Goal: Transaction & Acquisition: Purchase product/service

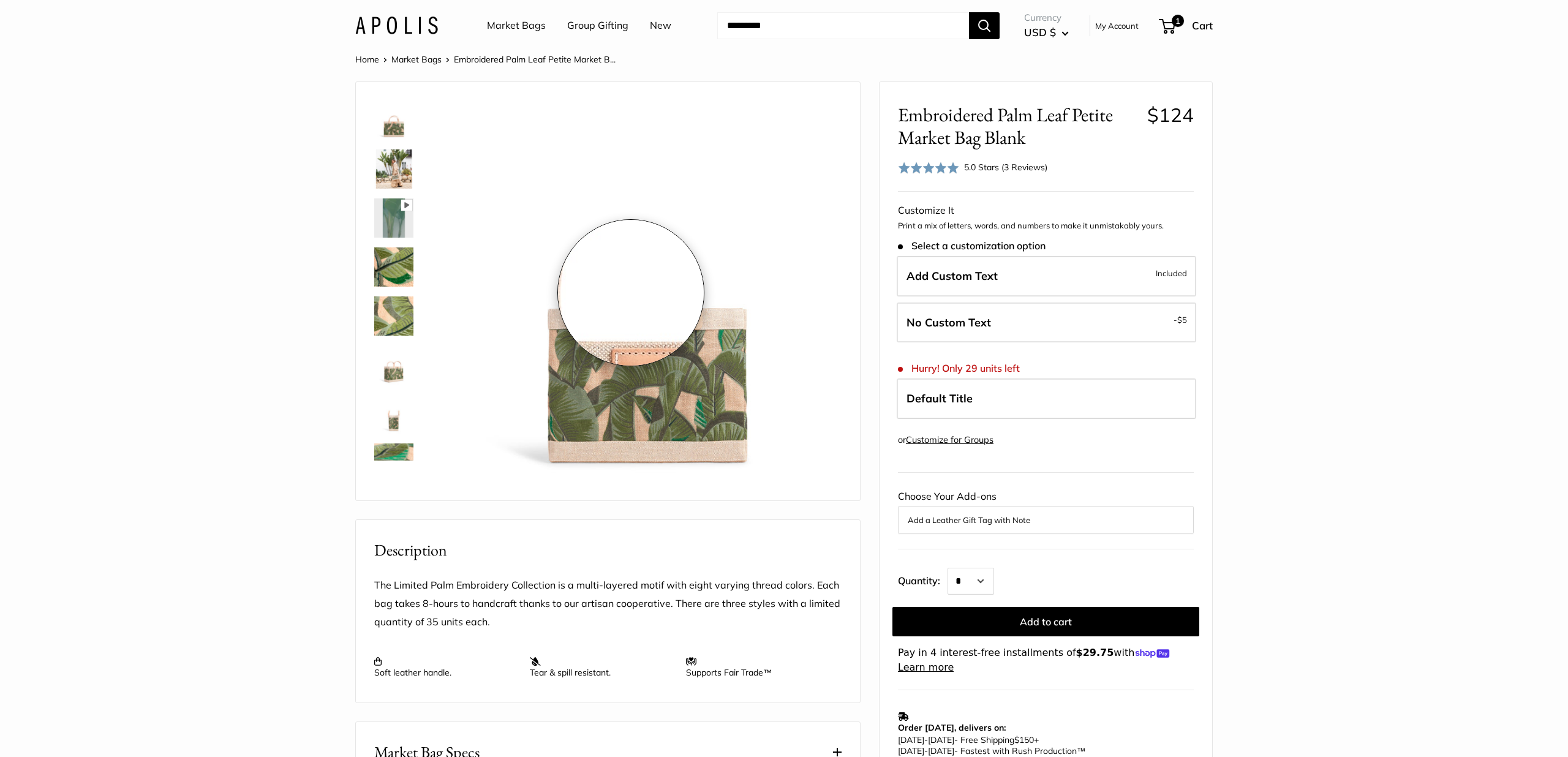
scroll to position [226, 0]
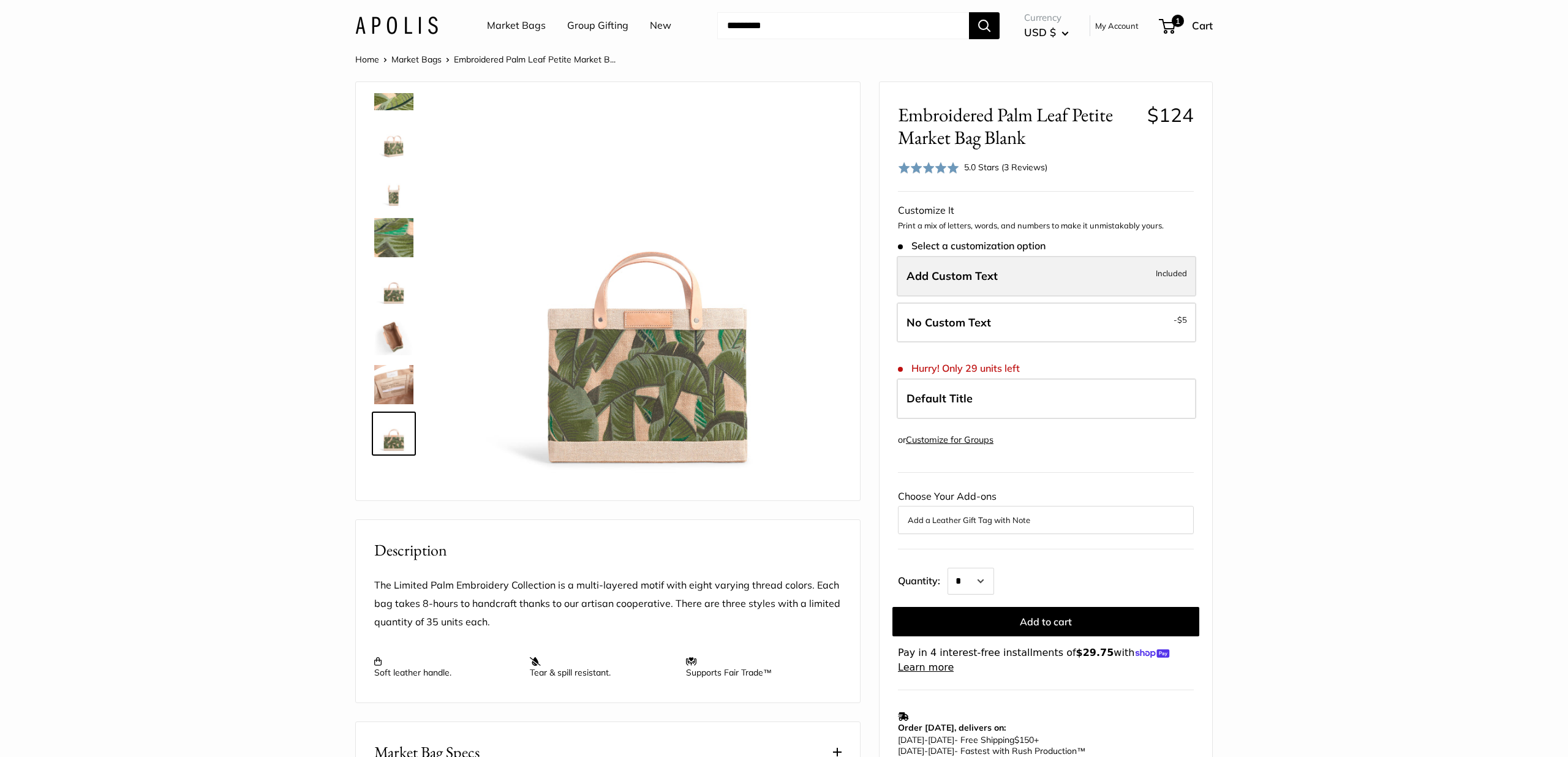
click at [959, 287] on label "Add Custom Text Included" at bounding box center [1047, 276] width 300 height 41
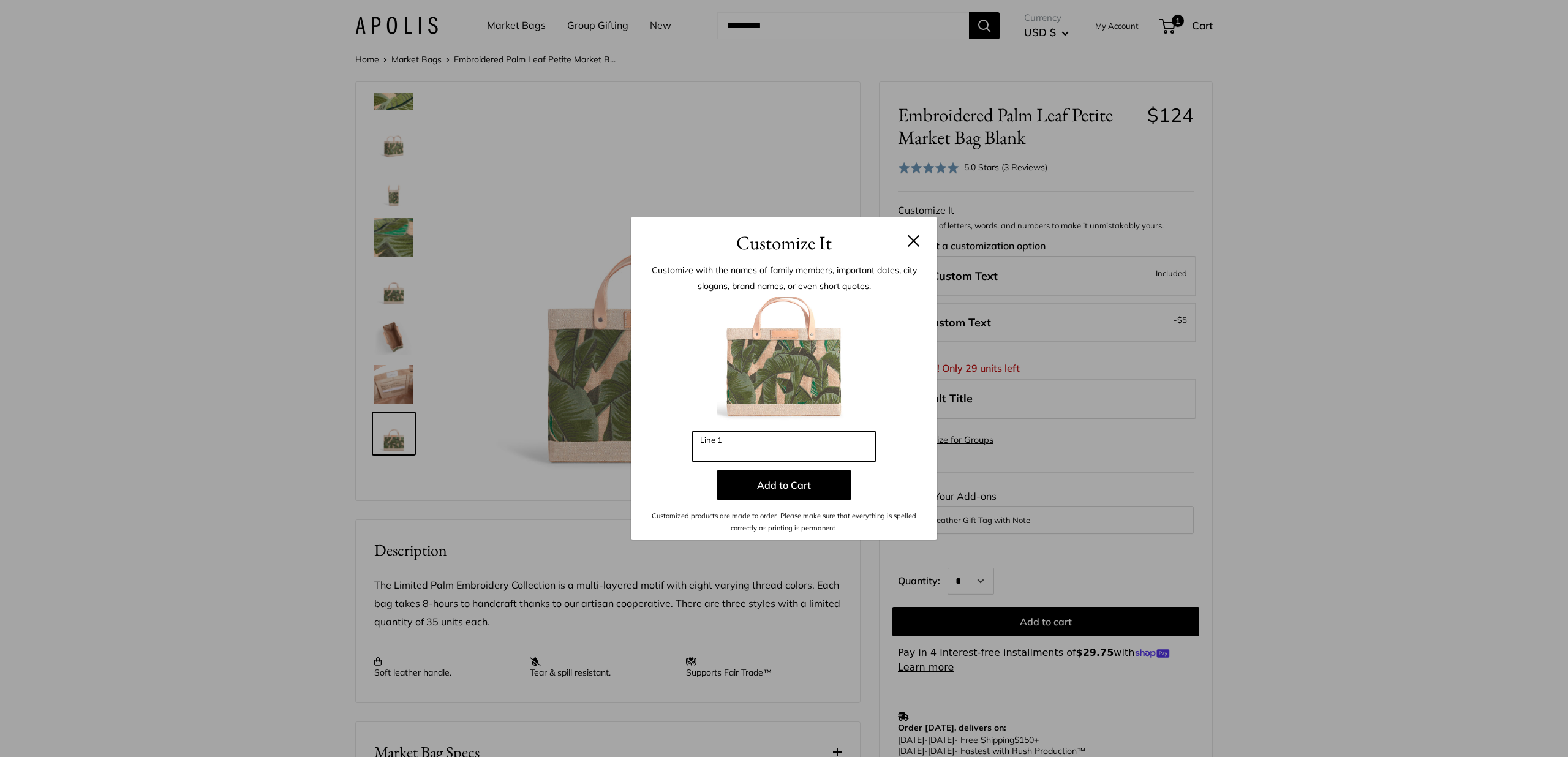
click at [768, 454] on input "Line 1" at bounding box center [784, 447] width 184 height 30
type input "***"
click at [801, 482] on button "Add to Cart" at bounding box center [784, 486] width 135 height 30
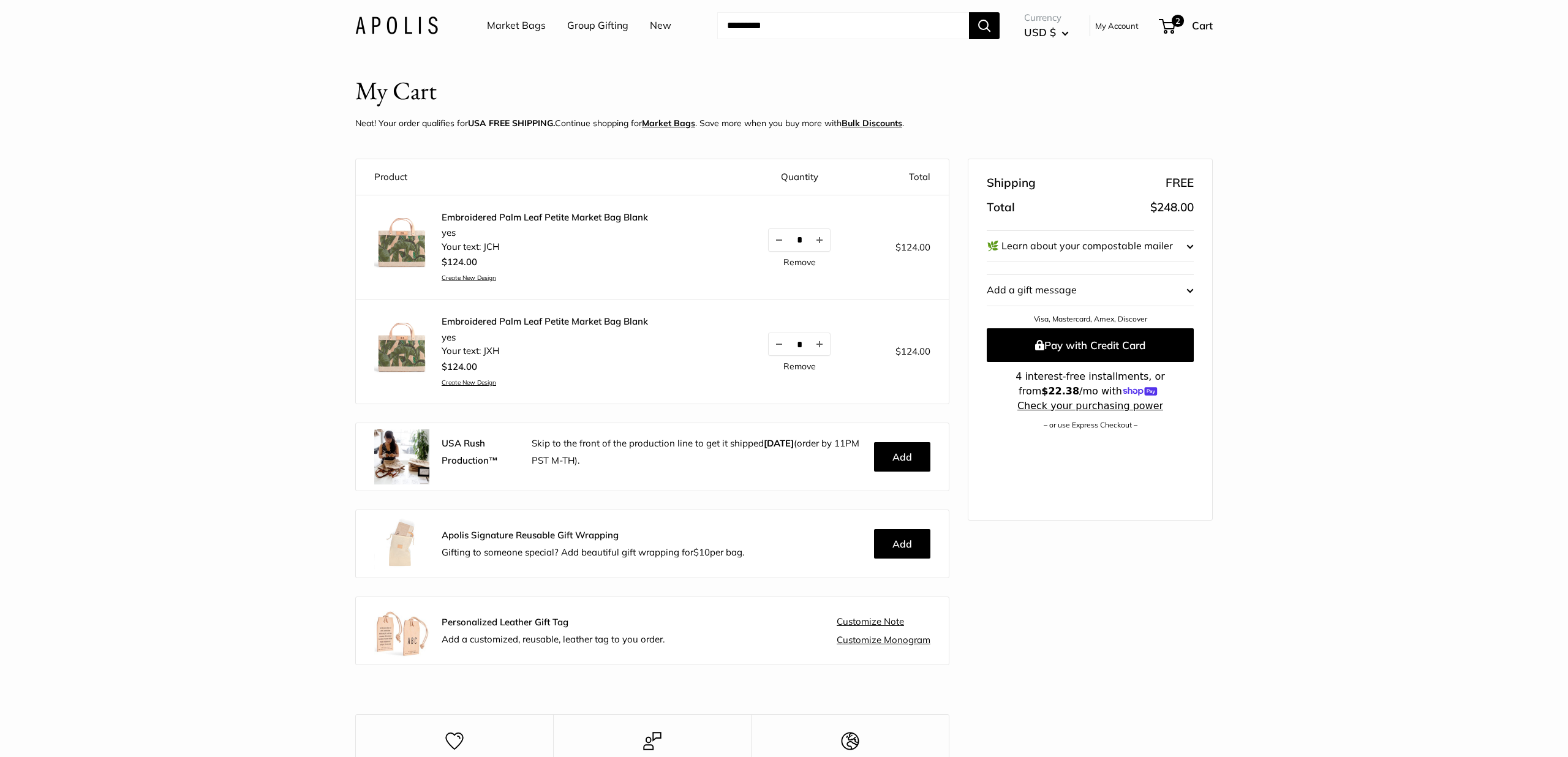
click at [804, 366] on link "Remove" at bounding box center [800, 366] width 32 height 9
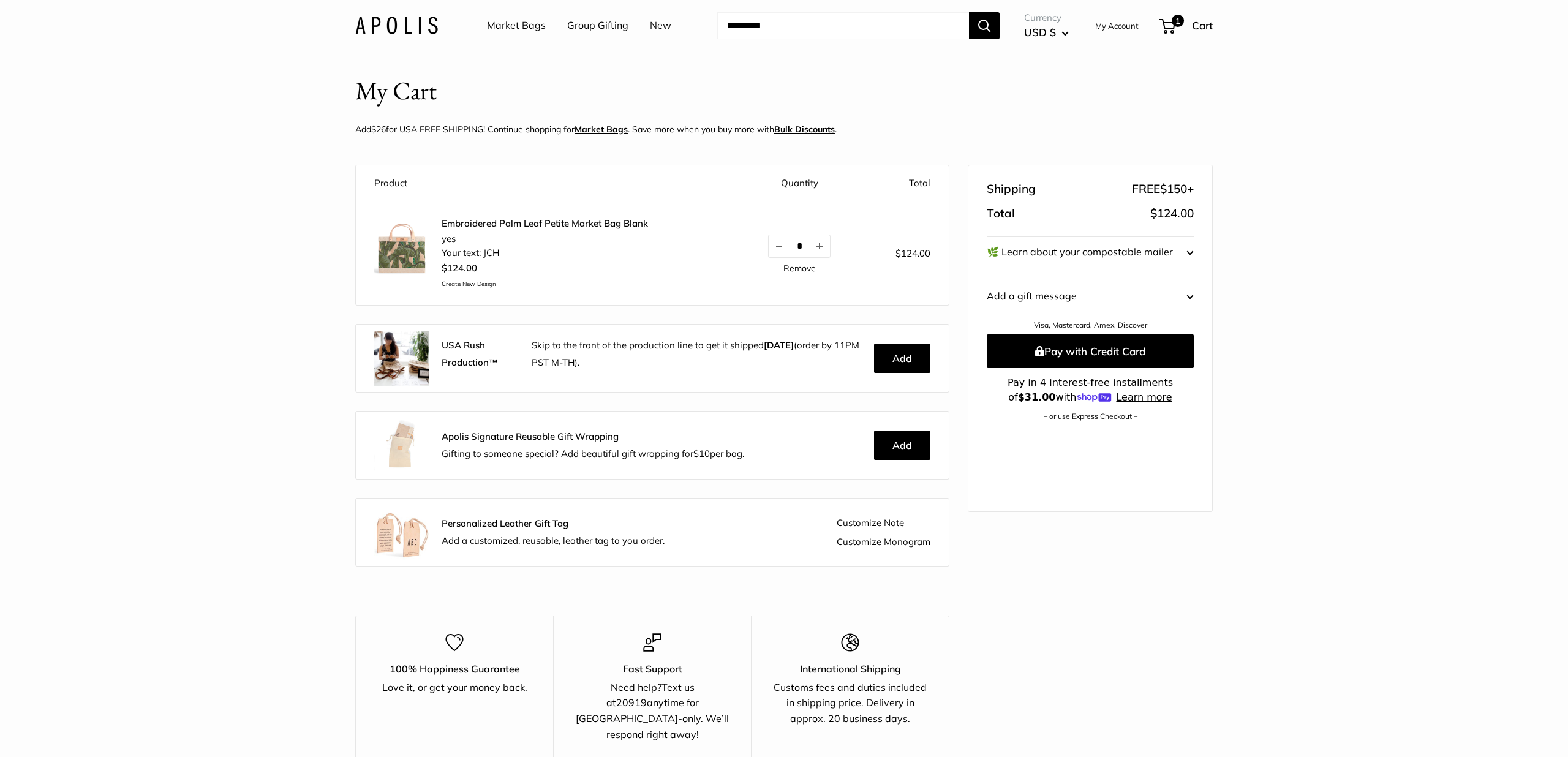
click at [404, 247] on img at bounding box center [402, 252] width 55 height 55
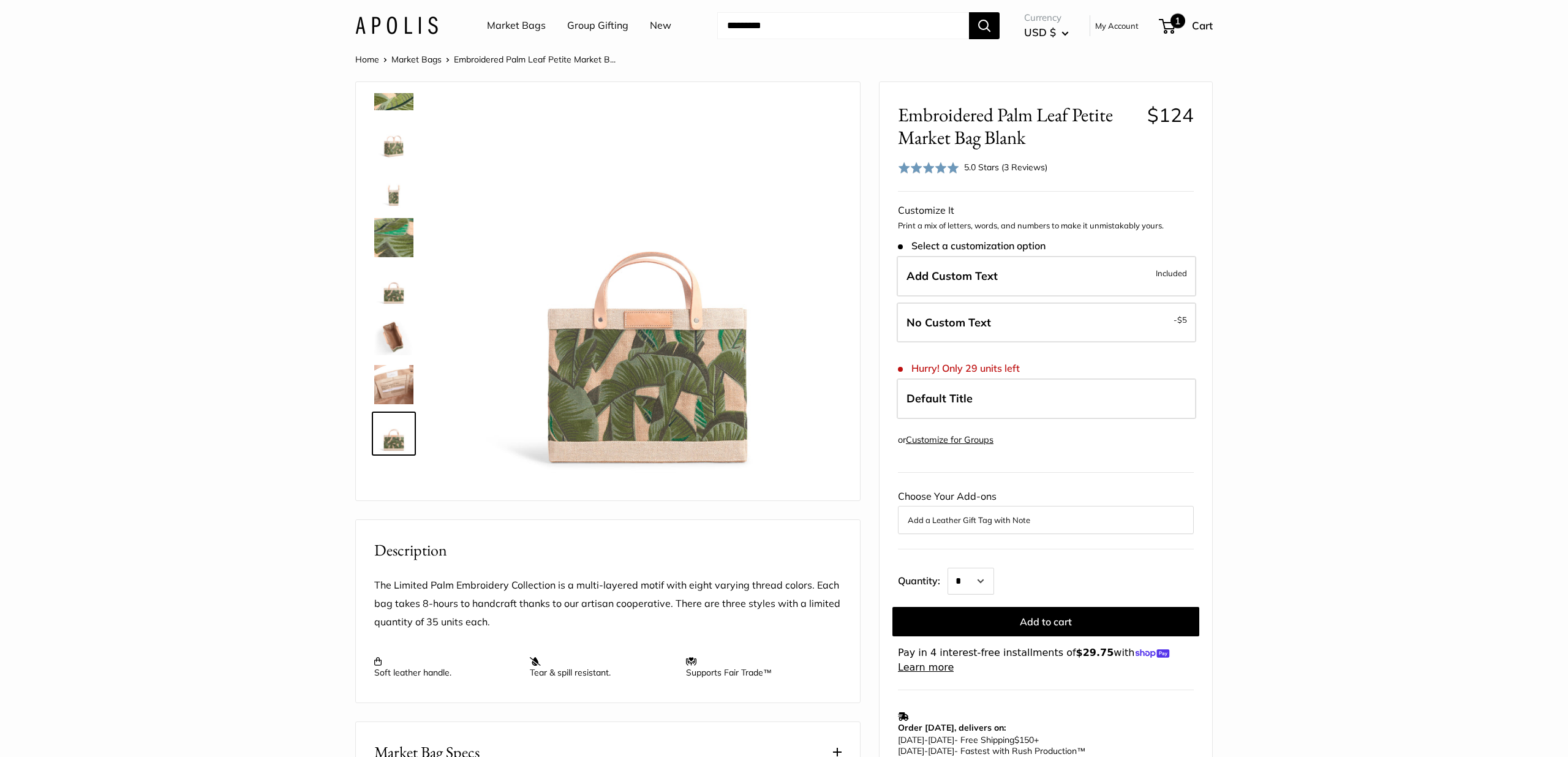
click at [1170, 23] on span "1" at bounding box center [1167, 26] width 16 height 15
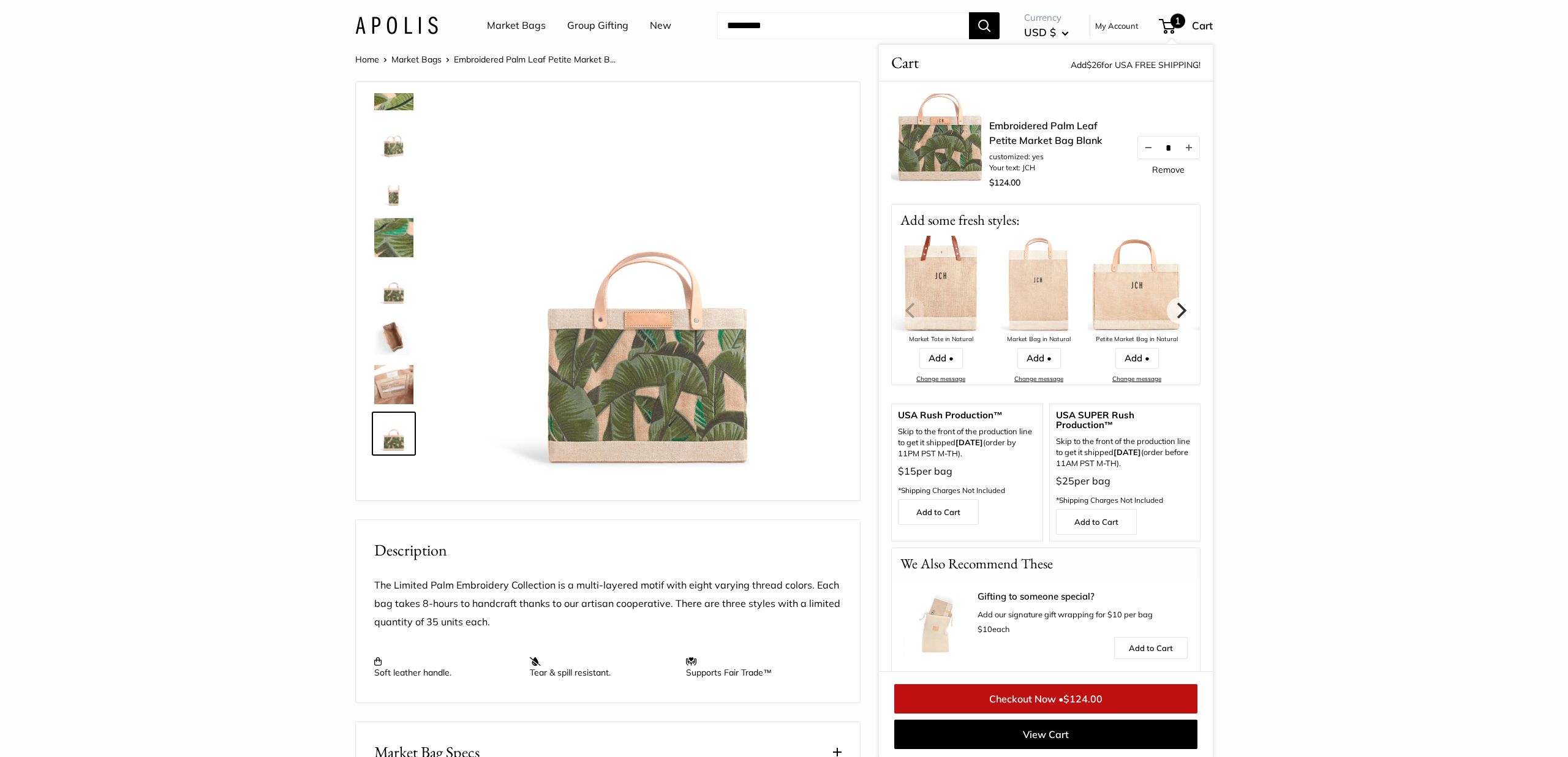
click at [933, 152] on img at bounding box center [940, 142] width 98 height 98
click at [1171, 22] on span "1" at bounding box center [1178, 21] width 15 height 15
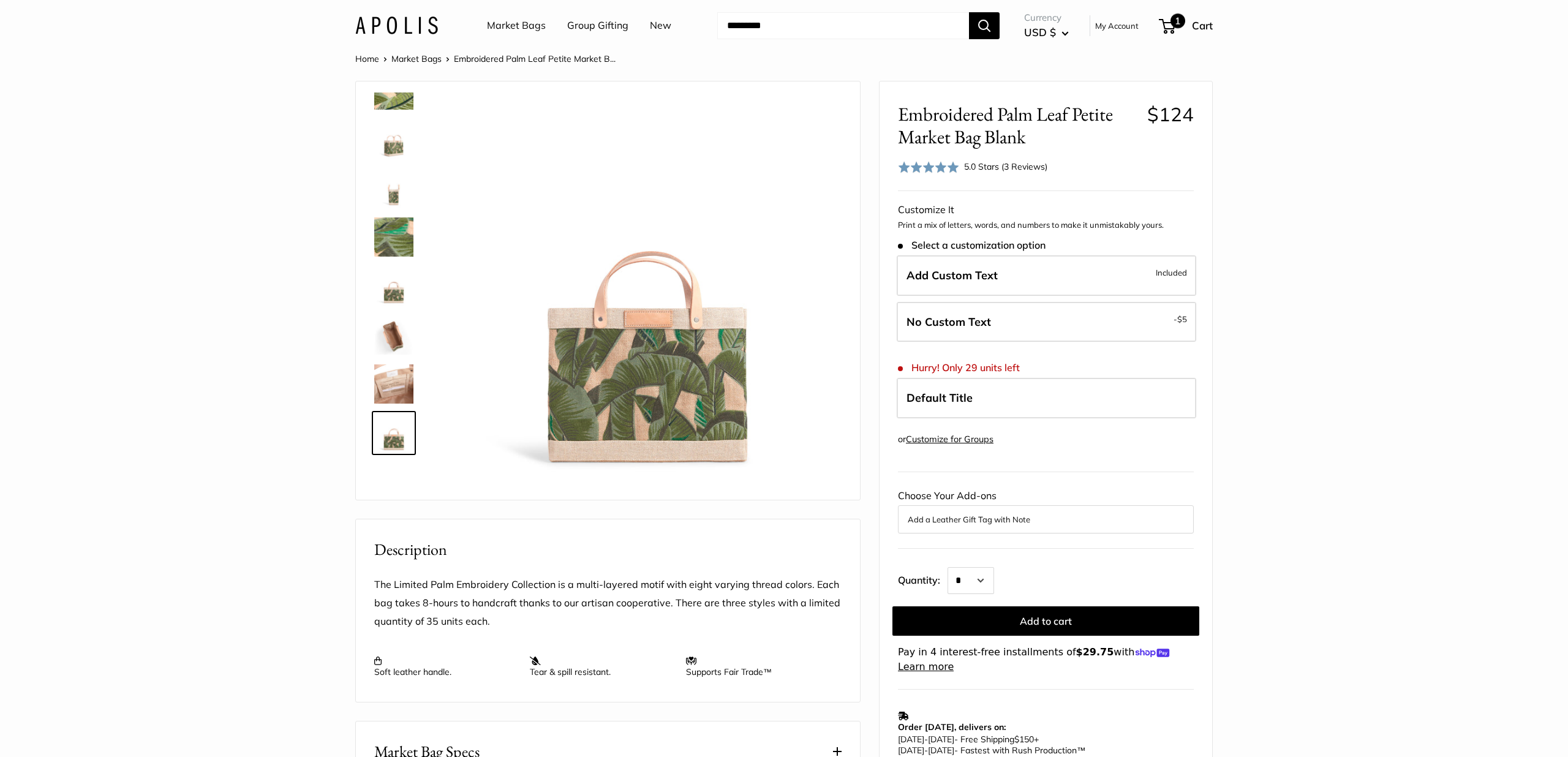
click at [1175, 27] on span "1" at bounding box center [1178, 21] width 15 height 15
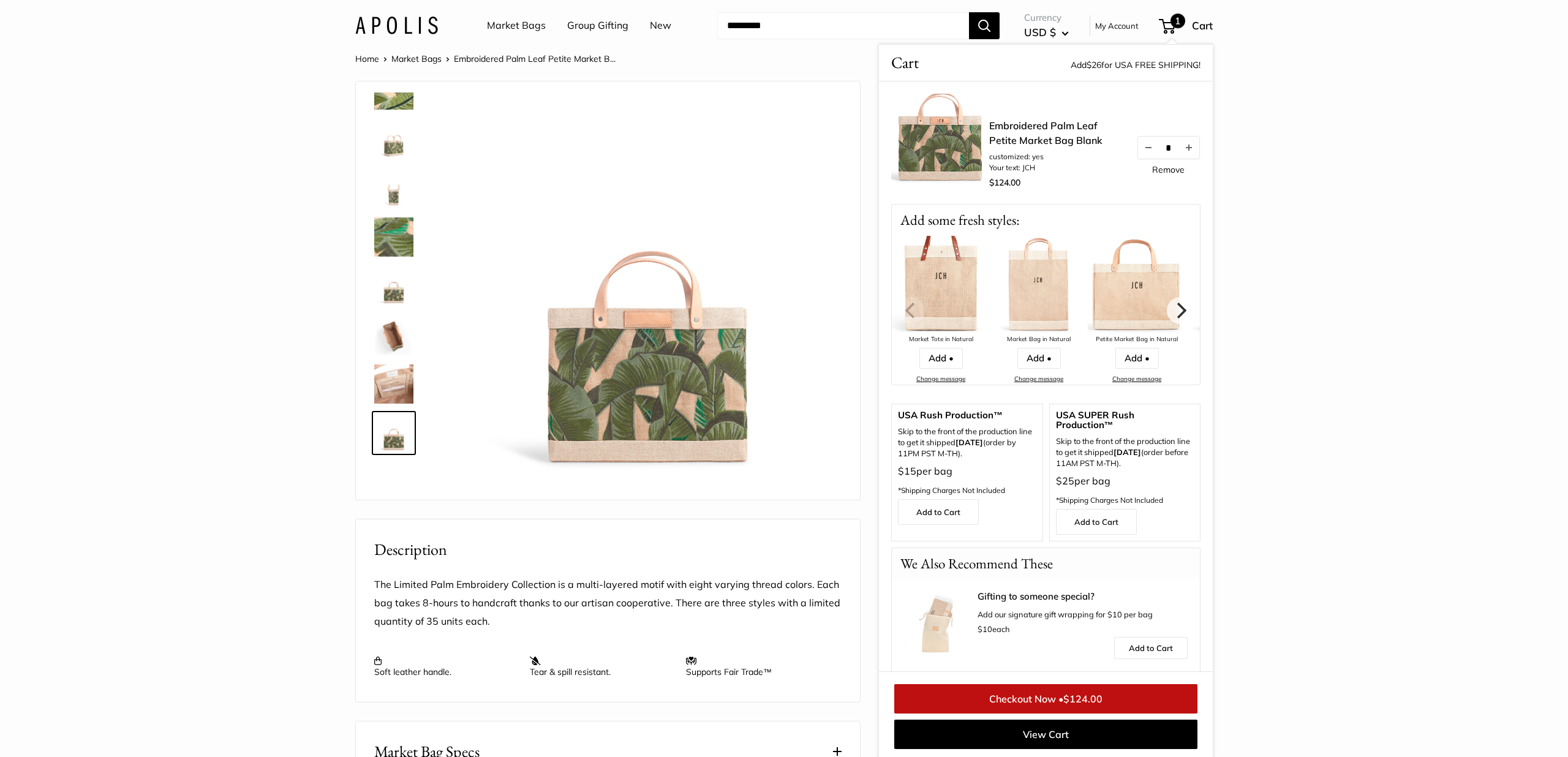
click at [948, 132] on img at bounding box center [940, 142] width 98 height 98
click at [1157, 637] on link "Add to Cart" at bounding box center [1151, 648] width 74 height 22
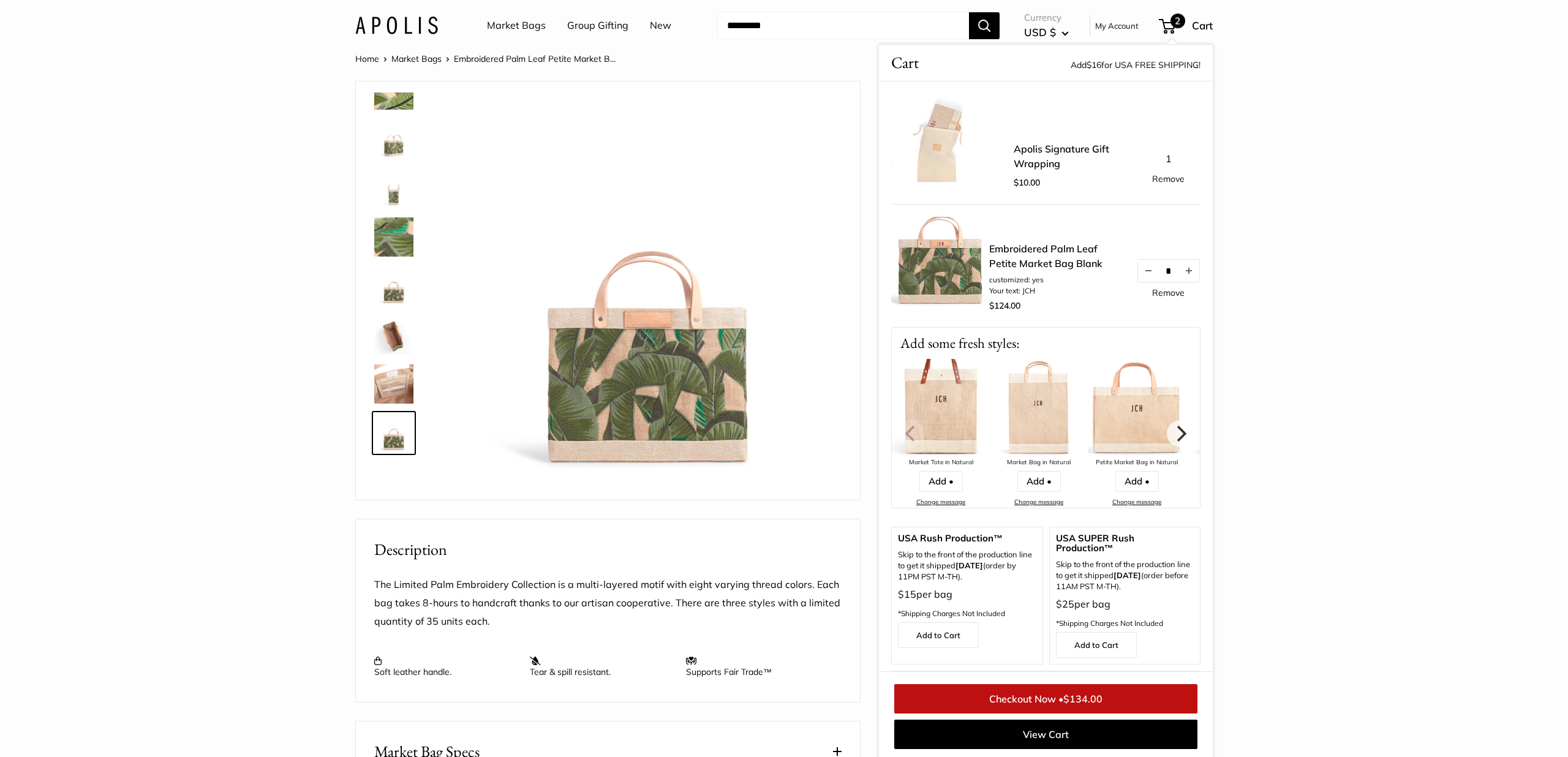
scroll to position [2, 0]
click at [1031, 690] on link "Checkout Now • $134.00" at bounding box center [1045, 699] width 303 height 30
